Goal: Check status

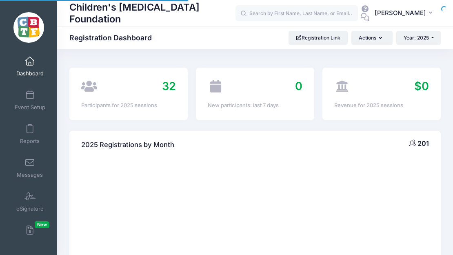
select select
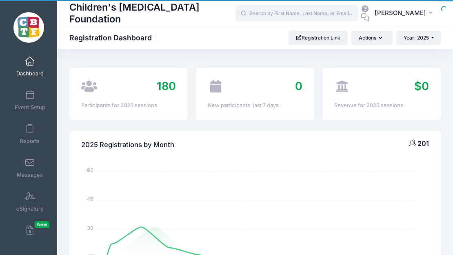
click at [279, 15] on input "text" at bounding box center [296, 13] width 122 height 16
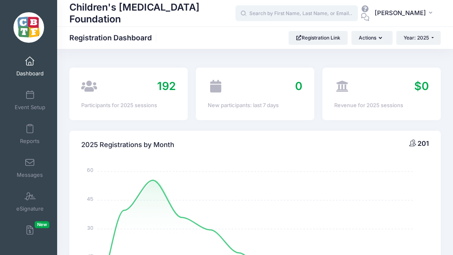
paste input "jennebbott@gmail.com"
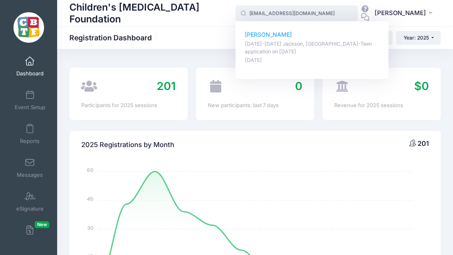
click at [273, 34] on p "Eloise Mahoney" at bounding box center [312, 35] width 135 height 9
type input "Eloise Mahoney (August 18-23 Jackson, MI-Teen application, Aug-18, 2025)"
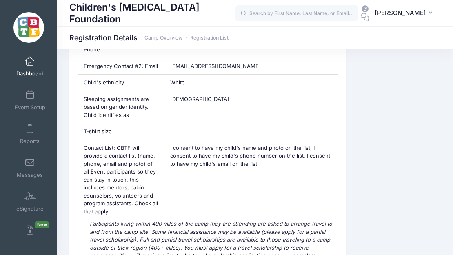
scroll to position [459, 0]
